Goal: Transaction & Acquisition: Purchase product/service

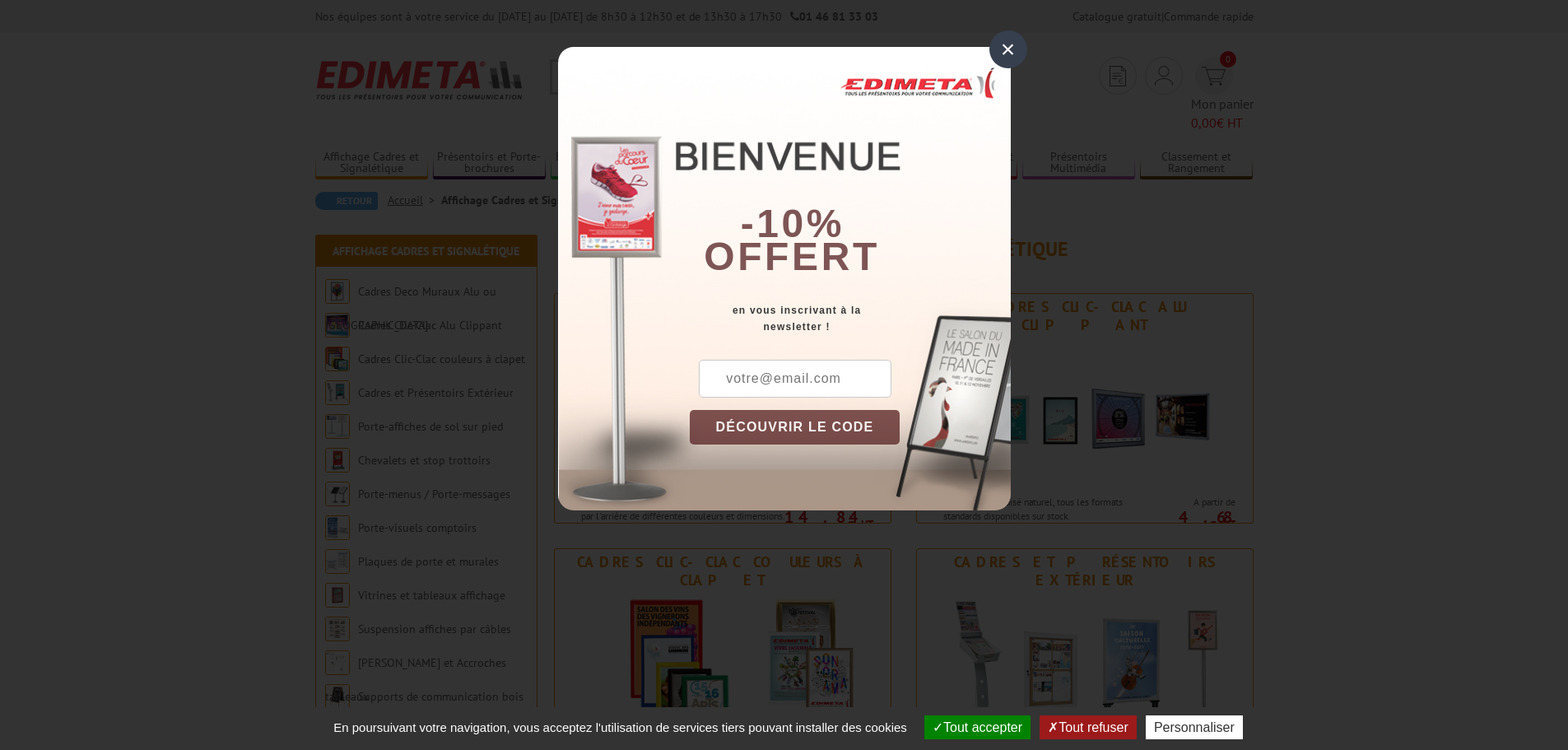
click at [814, 380] on input "text" at bounding box center [795, 378] width 192 height 38
type input "bernard.talichet@gmail.com"
click at [835, 427] on button "DÉCOUVRIR LE CODE" at bounding box center [795, 426] width 211 height 34
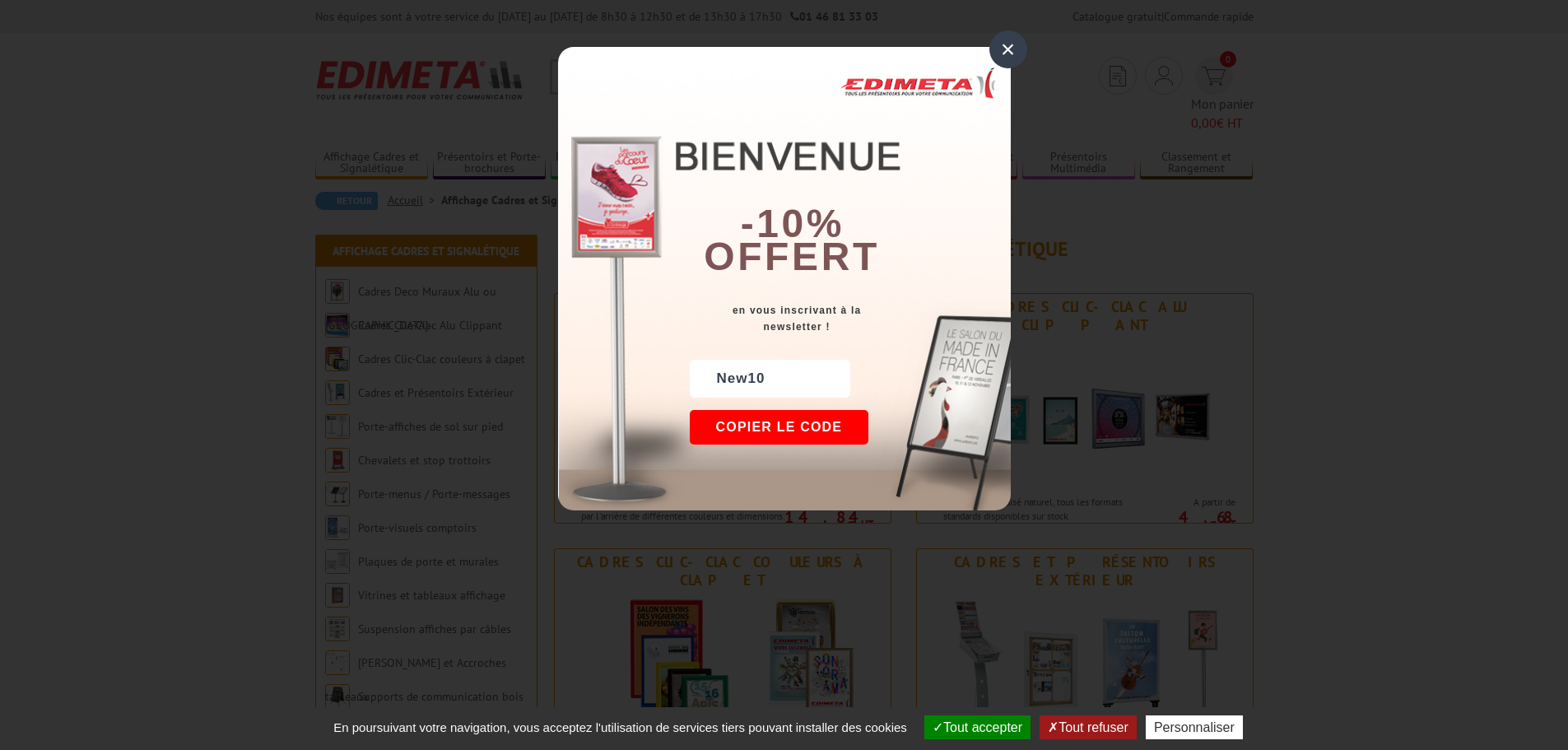
click at [1008, 50] on div "×" at bounding box center [1008, 49] width 38 height 38
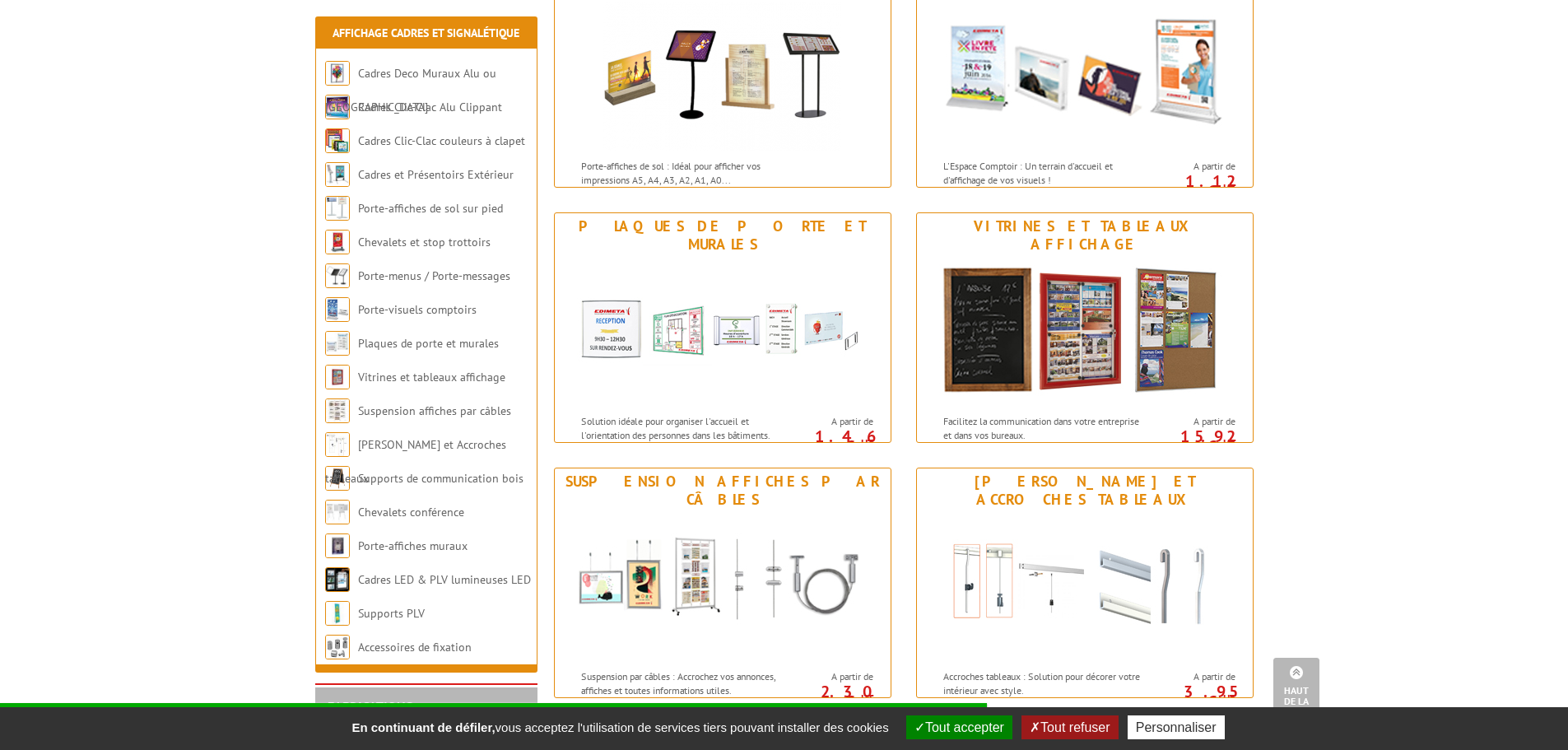
scroll to position [1136, 0]
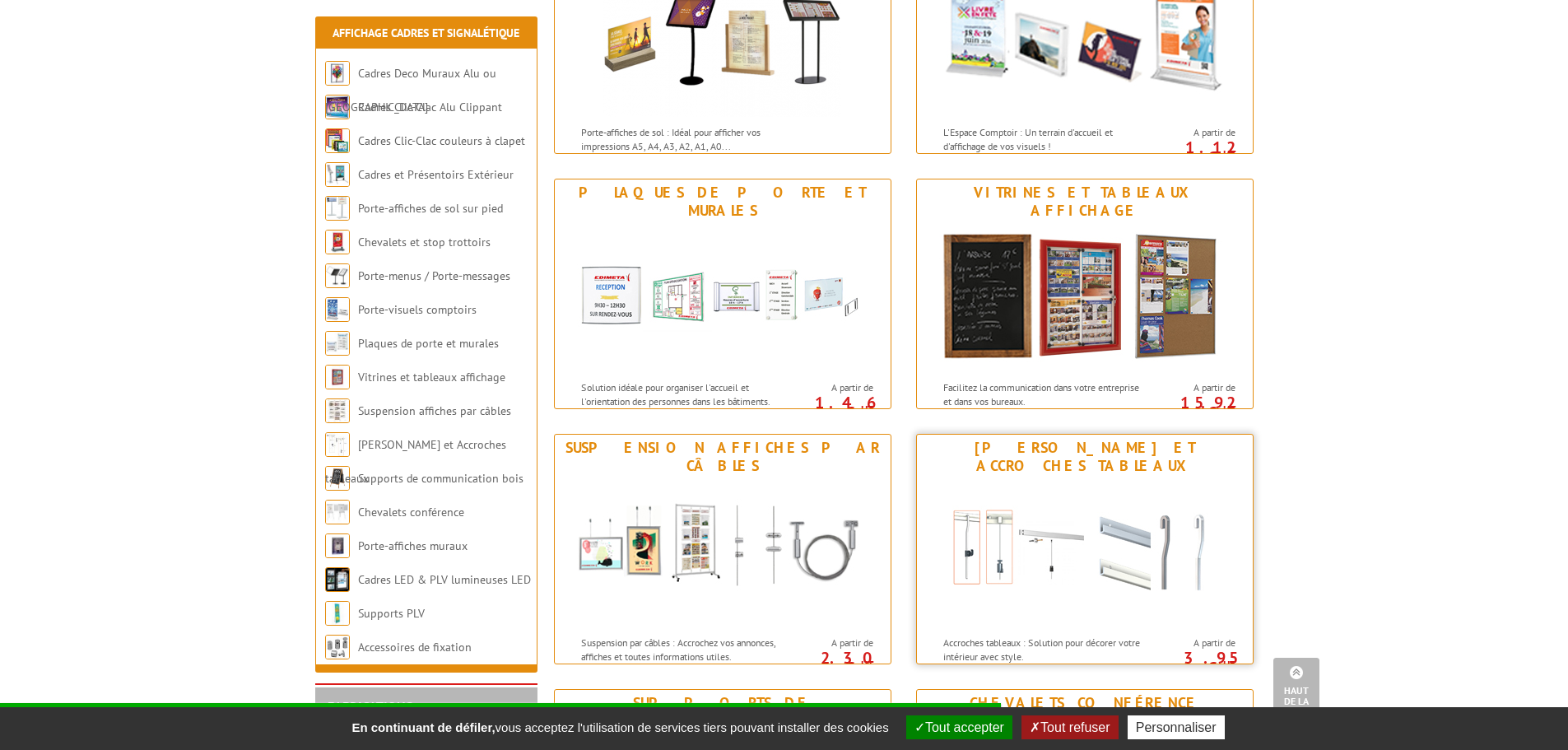
click at [1133, 547] on img at bounding box center [1084, 553] width 304 height 148
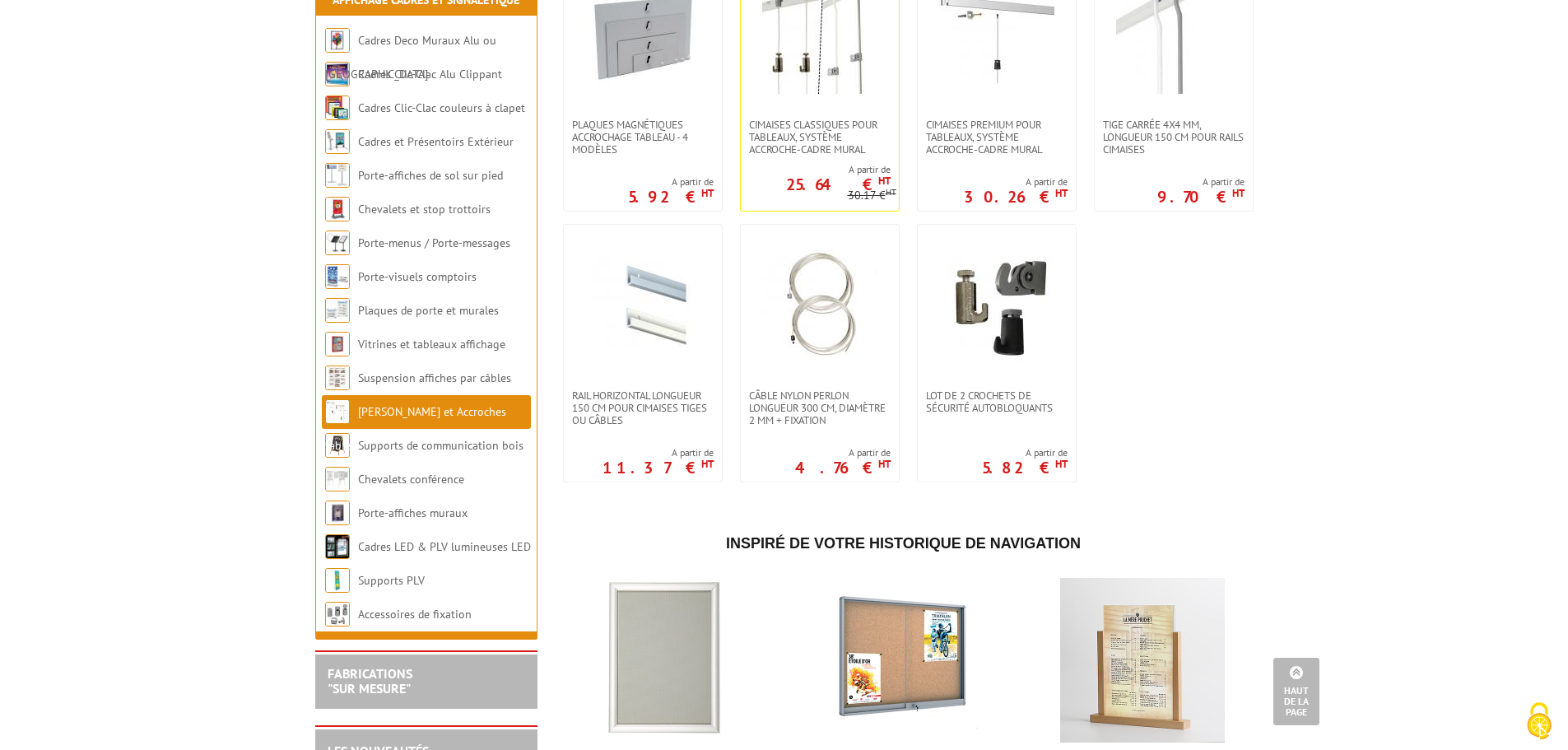
scroll to position [440, 0]
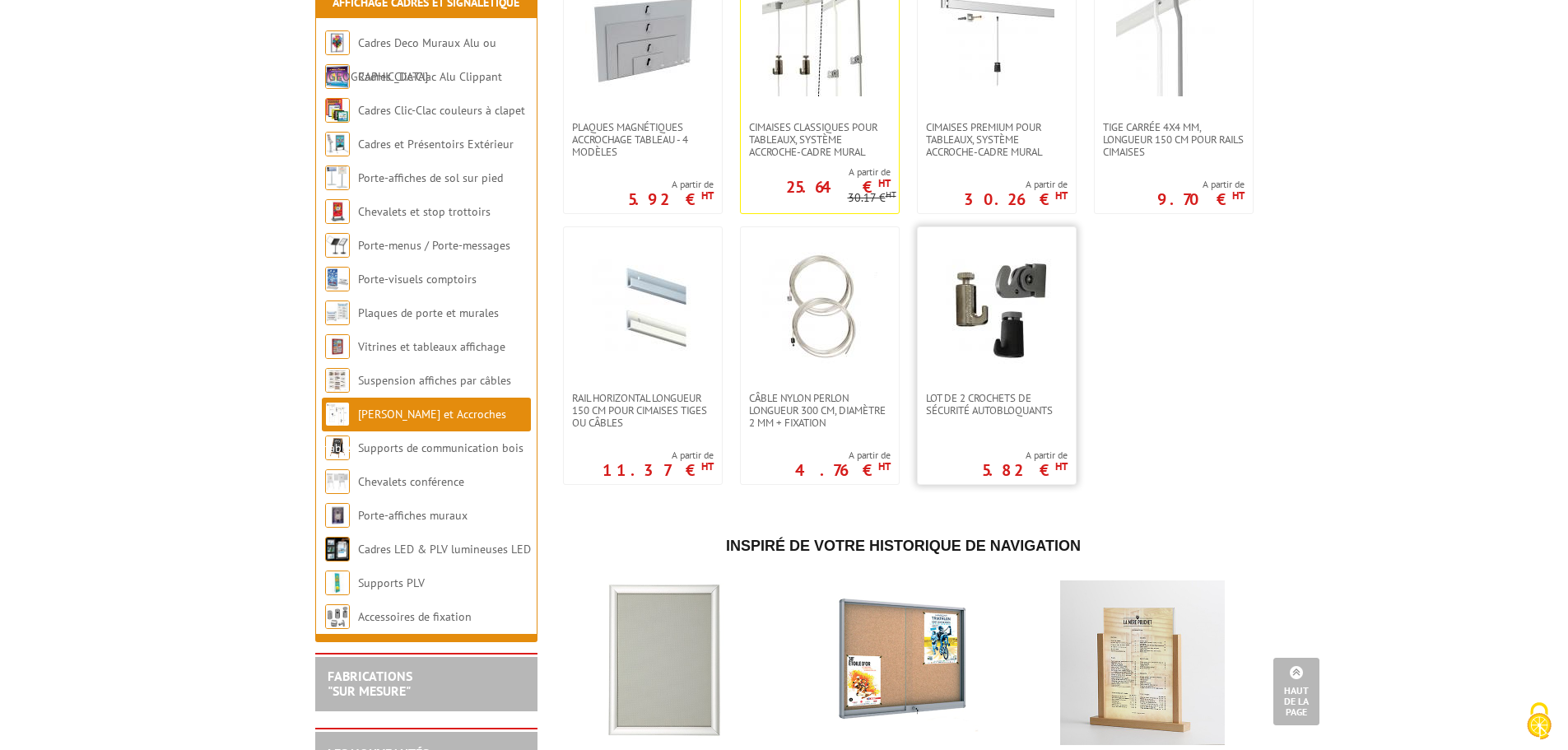
click at [1021, 349] on link at bounding box center [997, 310] width 158 height 165
